Goal: Transaction & Acquisition: Obtain resource

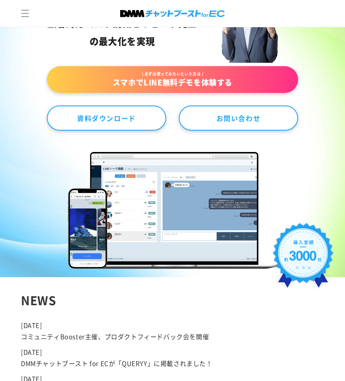
scroll to position [126, 0]
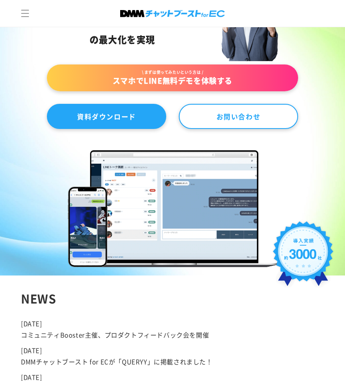
click at [138, 113] on link "資料ダウンロード" at bounding box center [106, 116] width 119 height 25
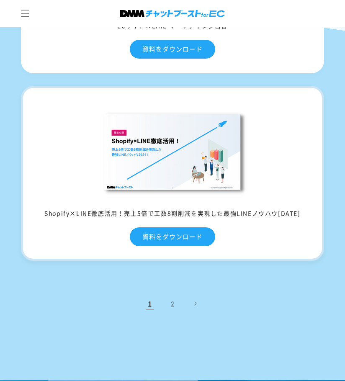
scroll to position [1046, 0]
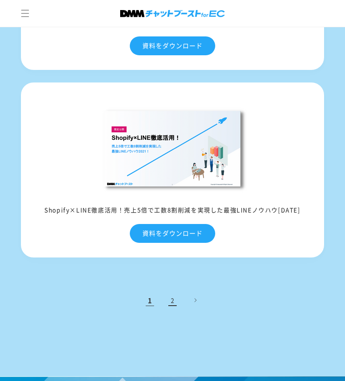
click at [172, 302] on link "2" at bounding box center [172, 300] width 18 height 18
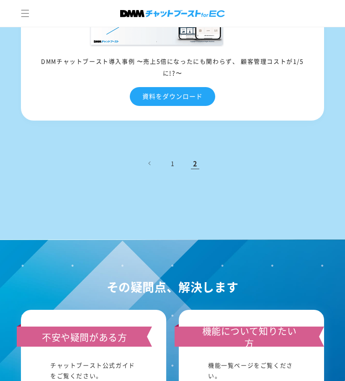
scroll to position [1088, 0]
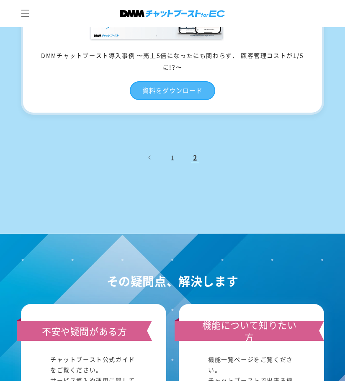
click at [151, 83] on link "資料をダウンロード" at bounding box center [172, 90] width 85 height 19
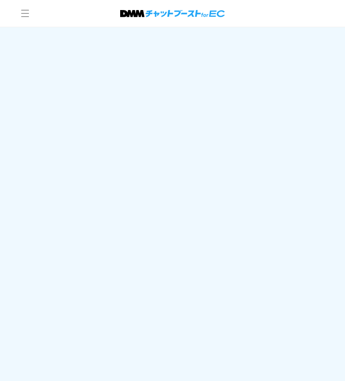
scroll to position [739, 0]
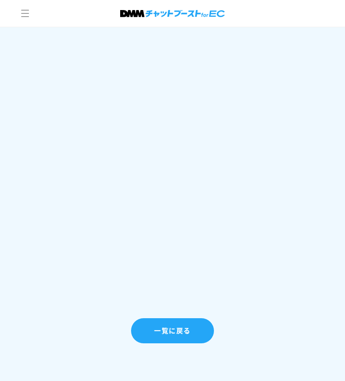
scroll to position [949, 0]
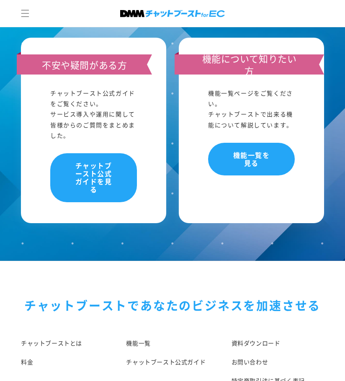
scroll to position [711, 0]
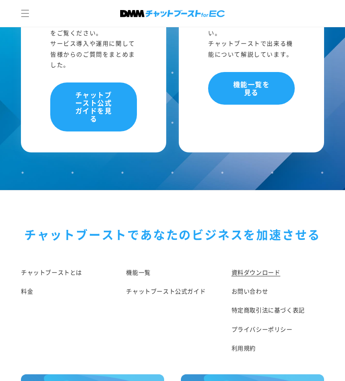
click at [273, 276] on link "資料ダウンロード" at bounding box center [255, 274] width 49 height 15
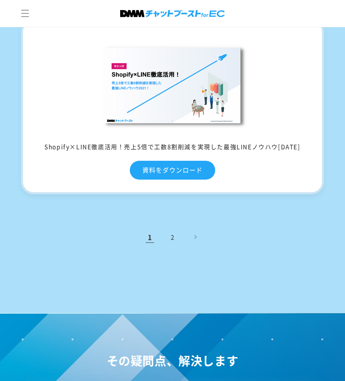
scroll to position [1004, 0]
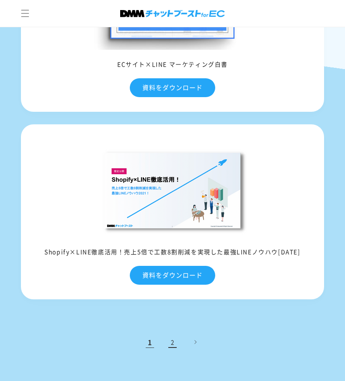
click at [172, 341] on link "2" at bounding box center [172, 342] width 18 height 18
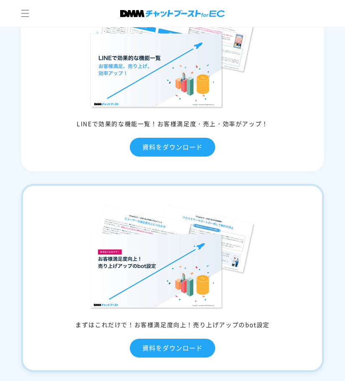
scroll to position [377, 0]
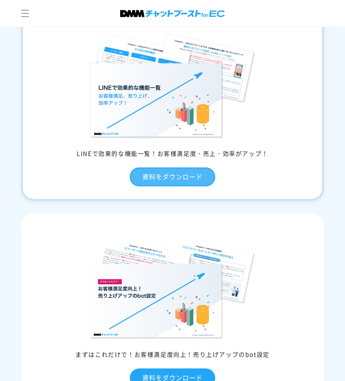
click at [165, 182] on link "資料をダウンロード" at bounding box center [172, 176] width 85 height 19
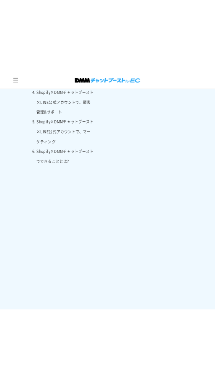
scroll to position [465, 0]
